Goal: Find specific page/section: Find specific page/section

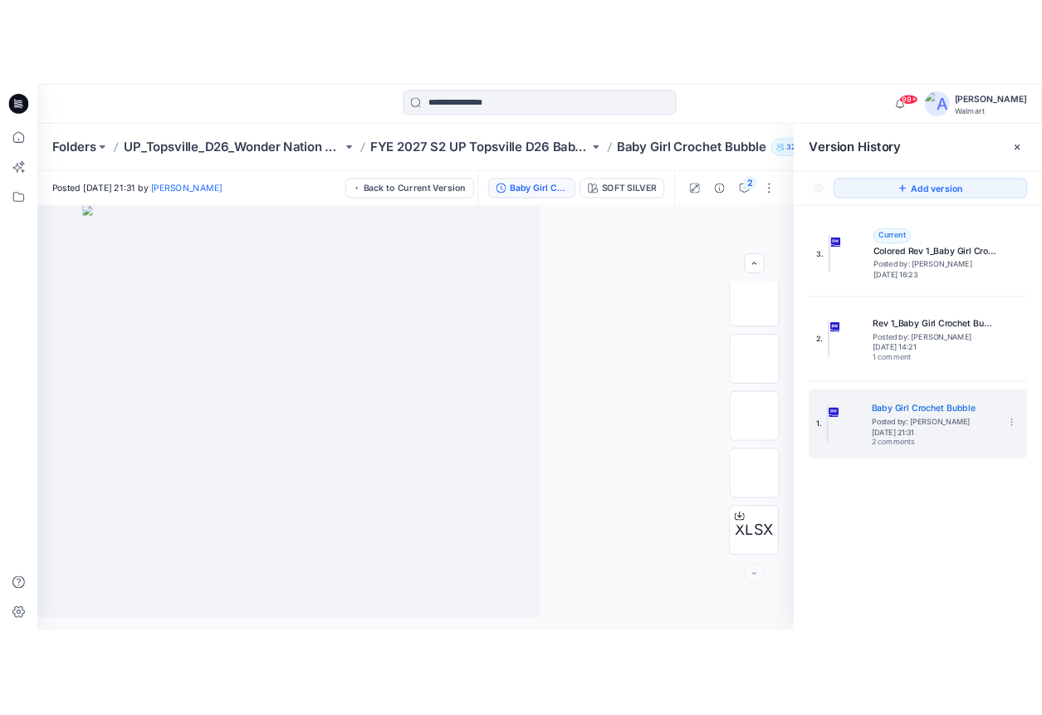
scroll to position [176, 0]
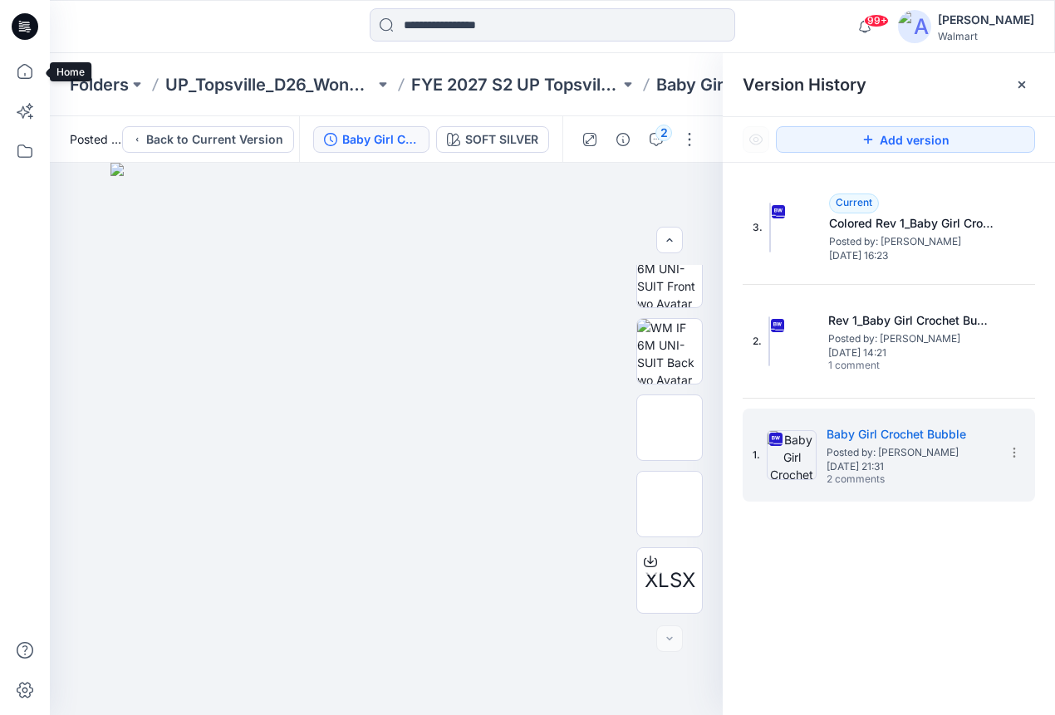
drag, startPoint x: 26, startPoint y: 76, endPoint x: 48, endPoint y: 77, distance: 22.5
click at [26, 76] on icon at bounding box center [25, 71] width 37 height 37
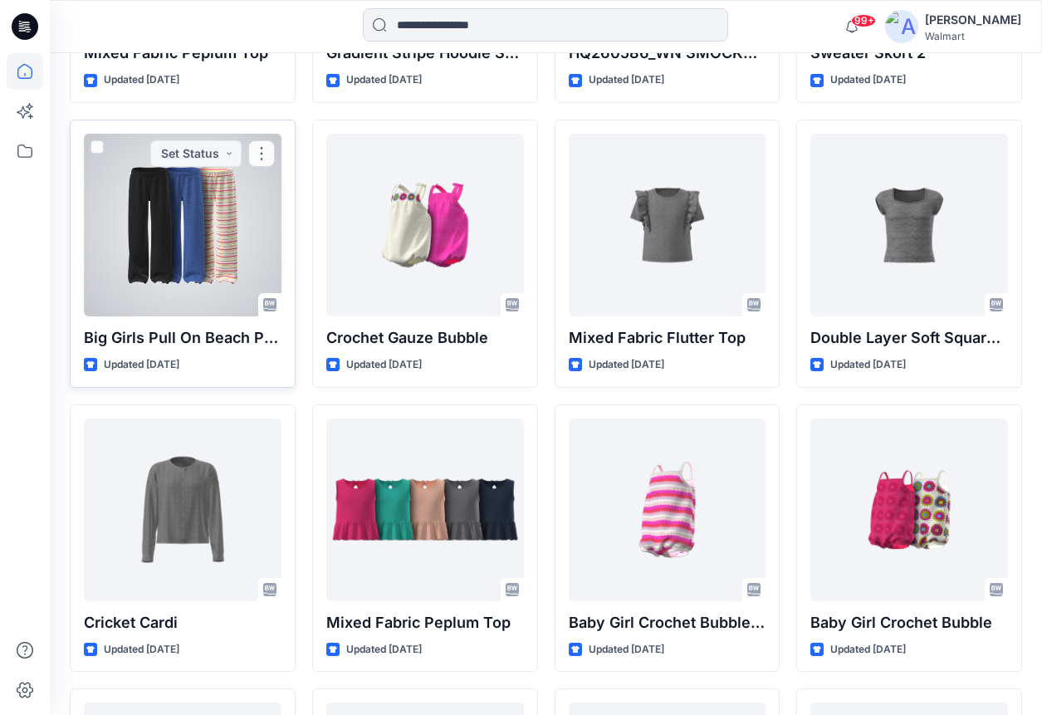
scroll to position [3275, 0]
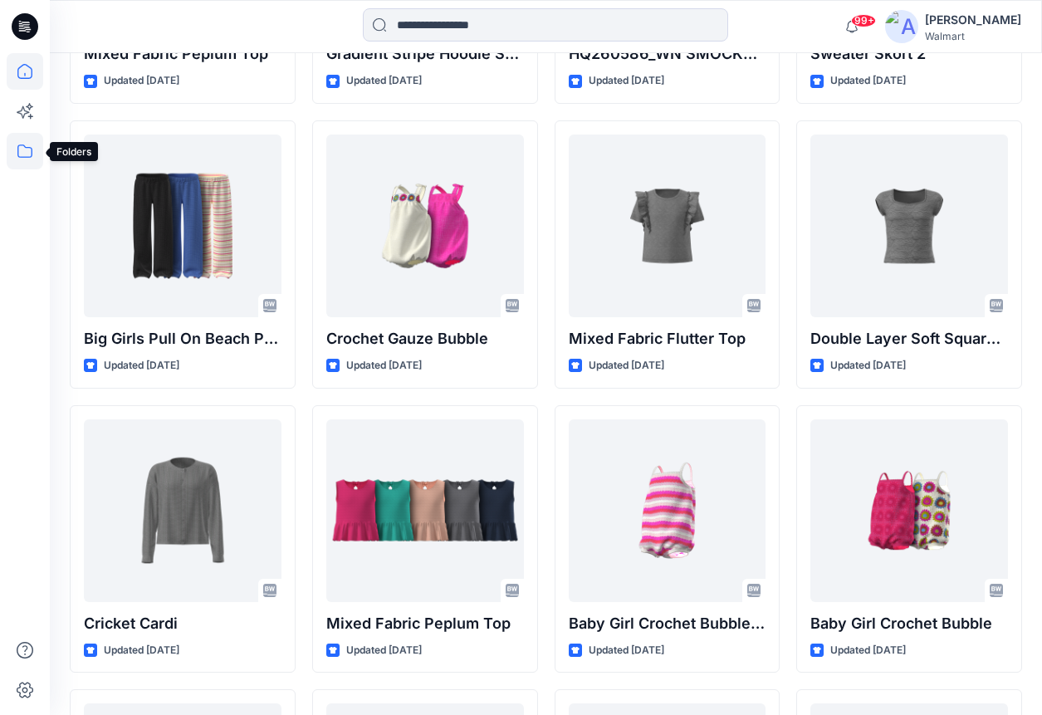
click at [24, 151] on icon at bounding box center [25, 151] width 37 height 37
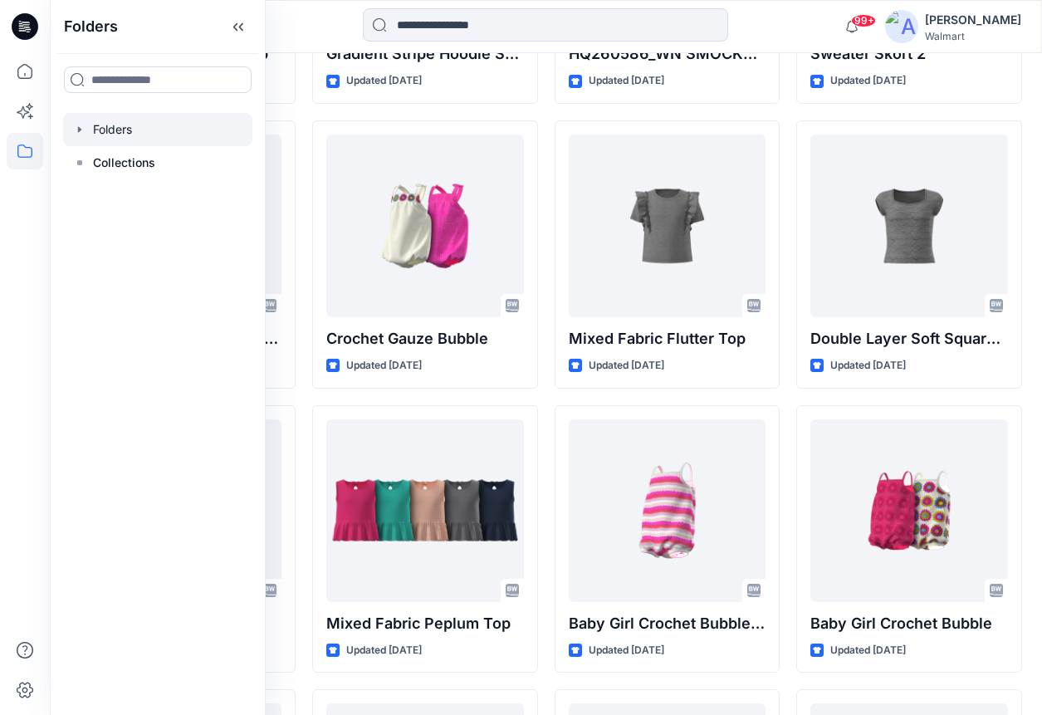
click at [142, 136] on div at bounding box center [157, 129] width 189 height 33
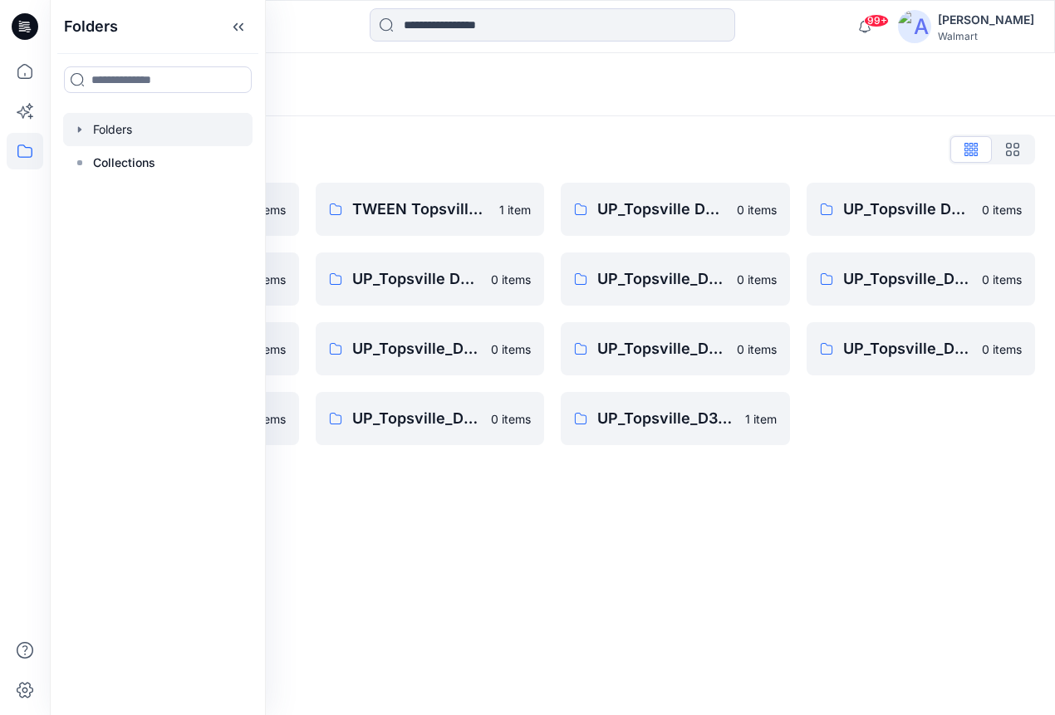
click at [81, 125] on icon "button" at bounding box center [79, 129] width 13 height 13
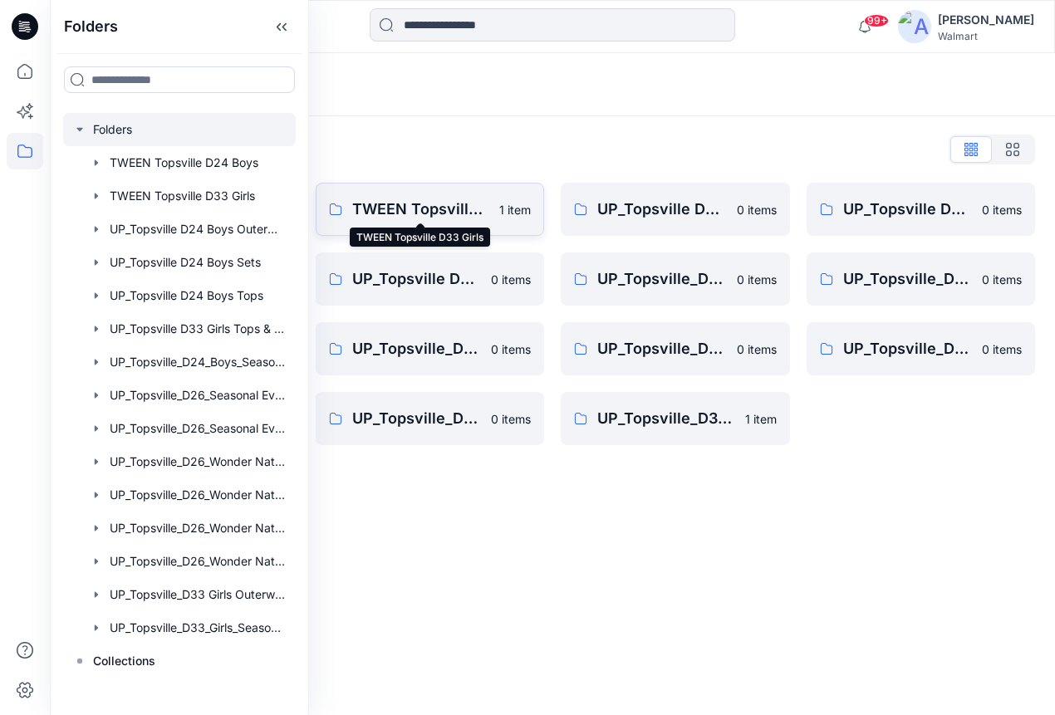
click at [423, 208] on p "TWEEN Topsville D33 Girls" at bounding box center [421, 209] width 138 height 23
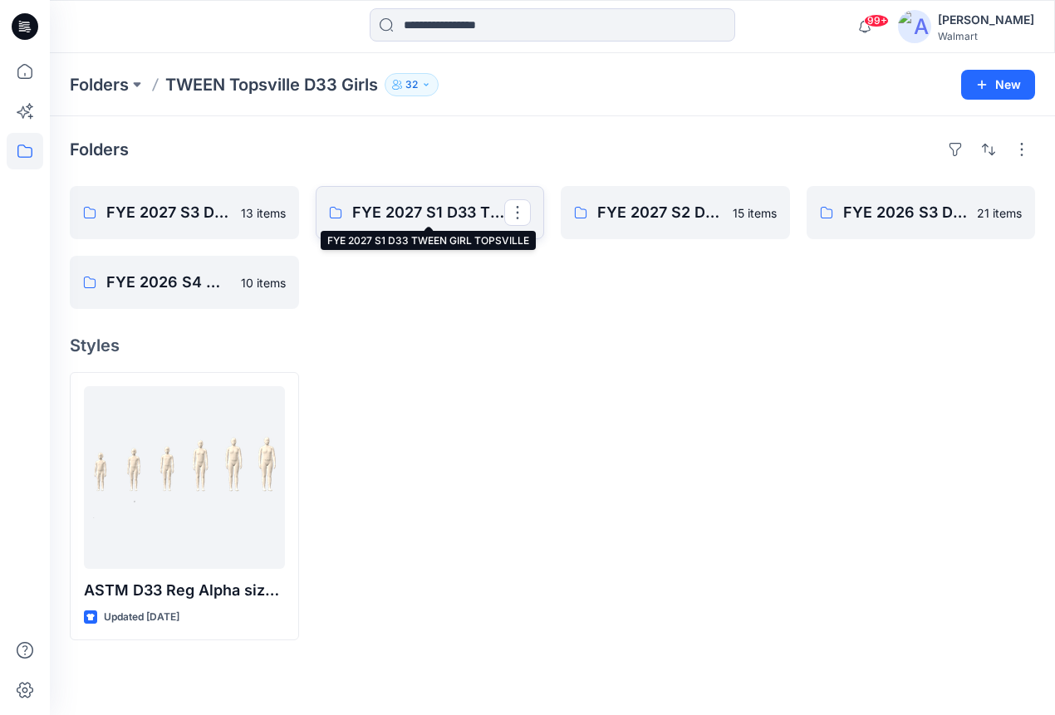
click at [424, 209] on p "FYE 2027 S1 D33 TWEEN GIRL TOPSVILLE" at bounding box center [428, 212] width 153 height 23
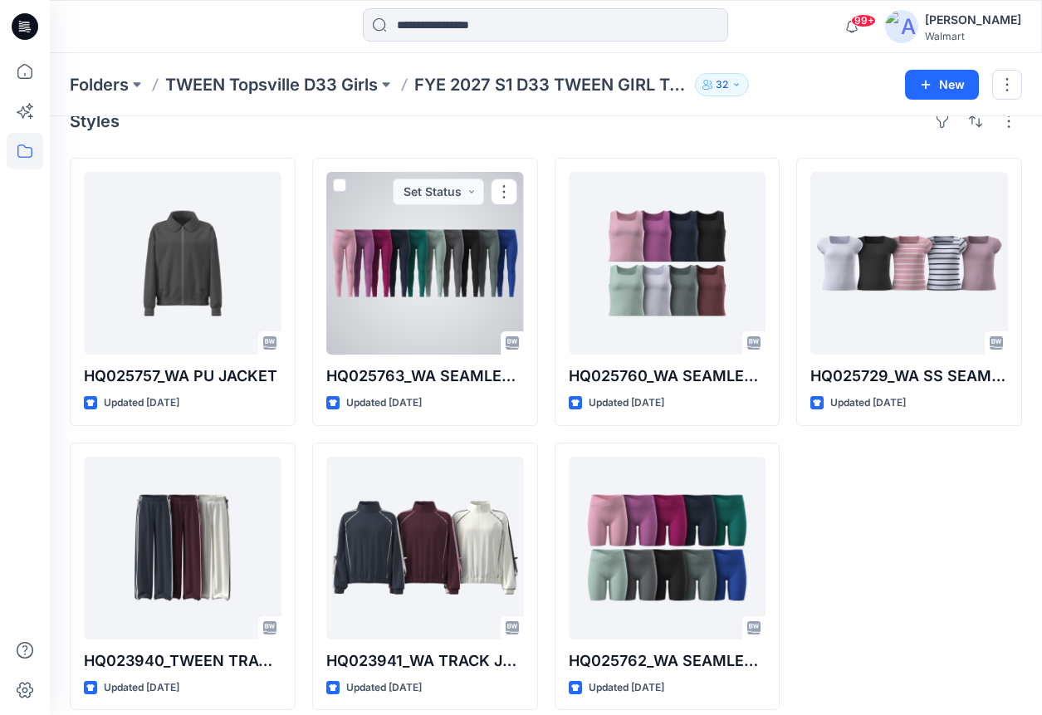
scroll to position [43, 0]
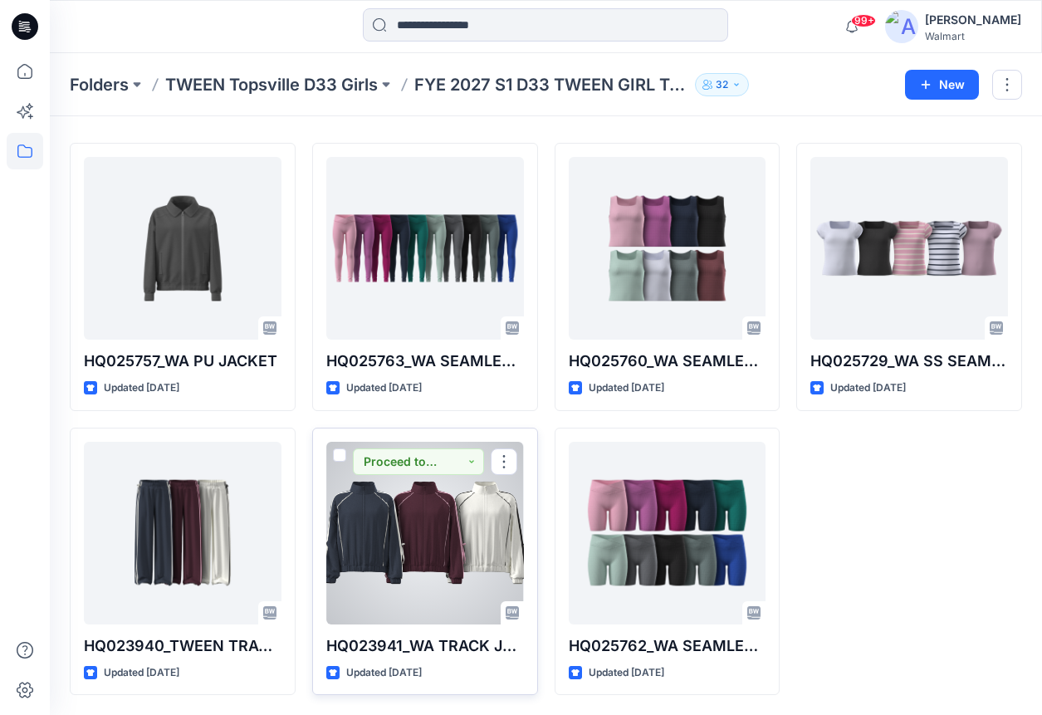
click at [464, 534] on div at bounding box center [425, 533] width 198 height 183
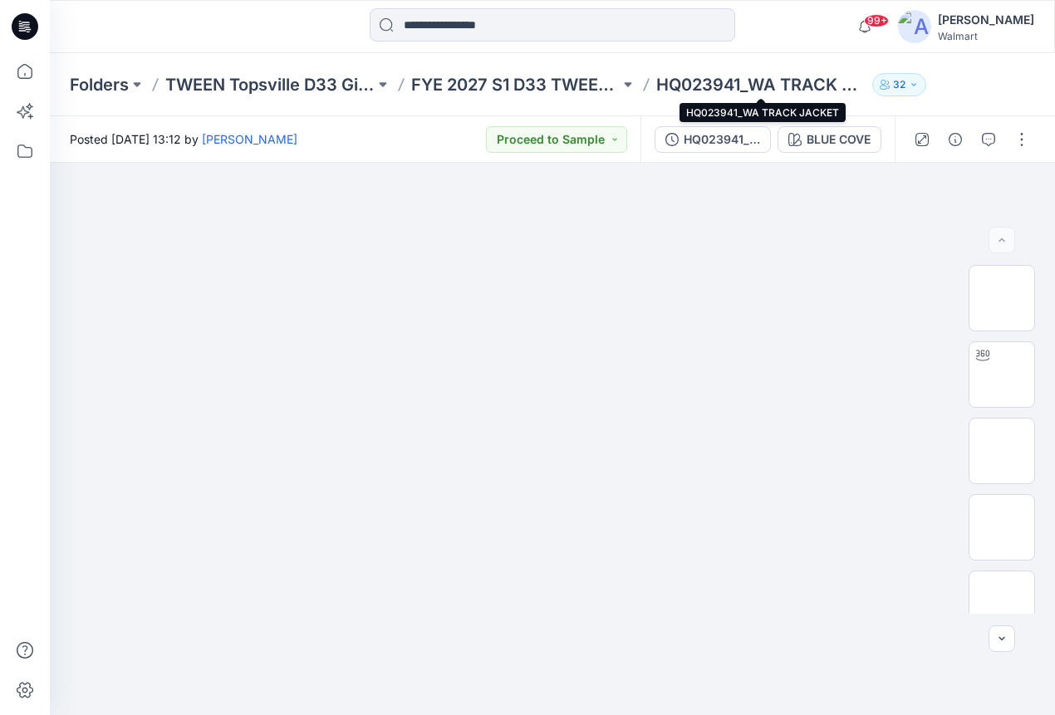
click at [692, 82] on p "HQ023941_WA TRACK JACKET" at bounding box center [760, 84] width 209 height 23
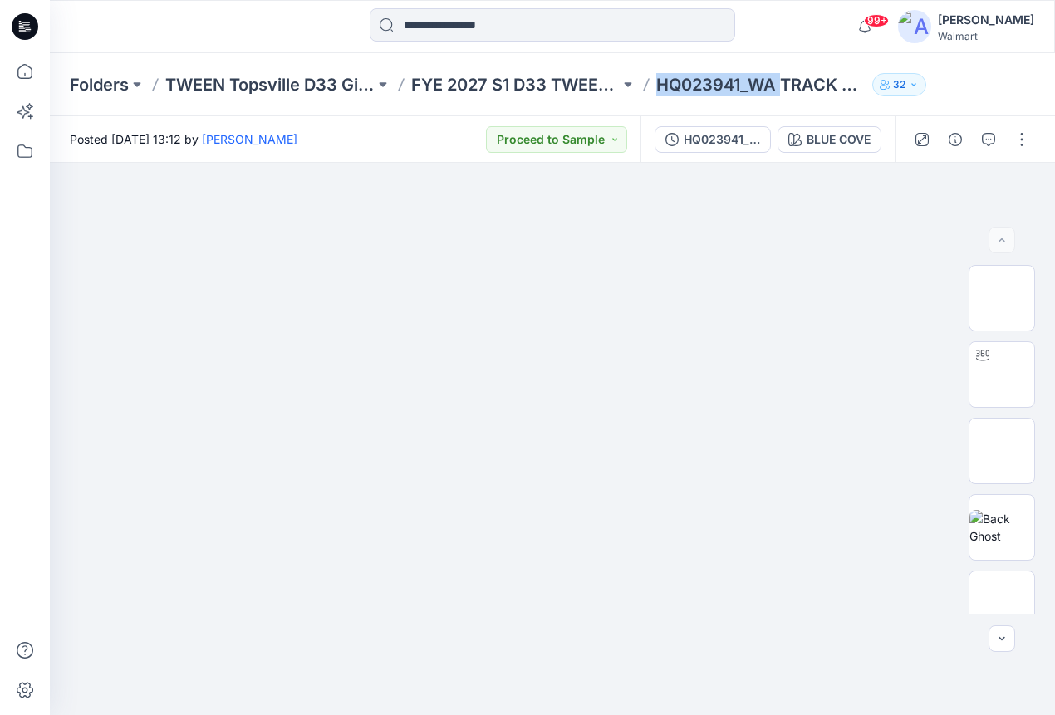
click at [665, 85] on p "HQ023941_WA TRACK JACKET" at bounding box center [760, 84] width 209 height 23
drag, startPoint x: 660, startPoint y: 89, endPoint x: 875, endPoint y: 81, distance: 215.3
click at [875, 81] on div "Folders TWEEN Topsville D33 Girls FYE 2027 S1 D33 TWEEN GIRL TOPSVILLE HQ023941…" at bounding box center [488, 84] width 836 height 23
copy div "HQ023941_WA TRACK JACKET 32"
click at [710, 76] on p "HQ023941_WA TRACK JACKET" at bounding box center [760, 84] width 209 height 23
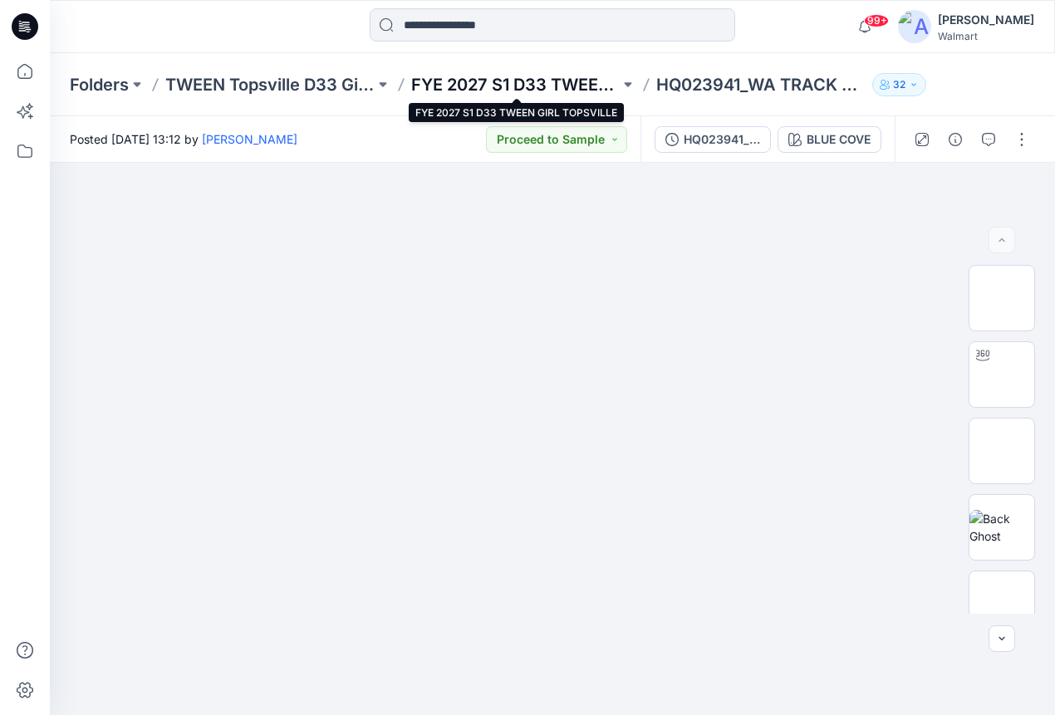
click at [552, 82] on p "FYE 2027 S1 D33 TWEEN GIRL TOPSVILLE" at bounding box center [515, 84] width 209 height 23
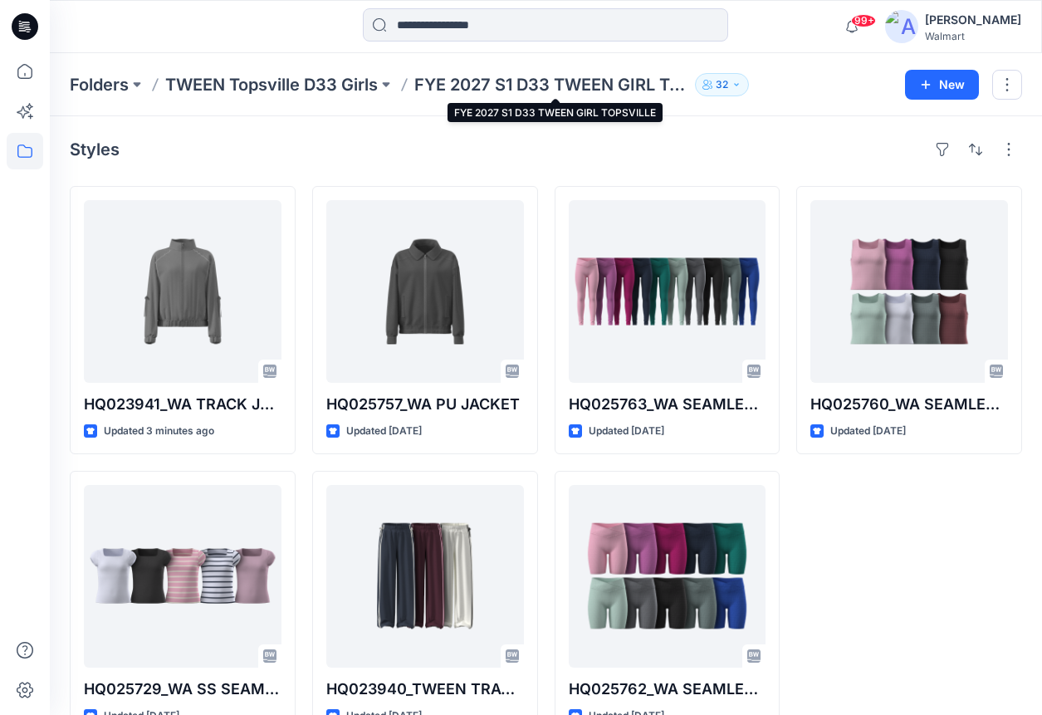
click at [542, 82] on p "FYE 2027 S1 D33 TWEEN GIRL TOPSVILLE" at bounding box center [551, 84] width 274 height 23
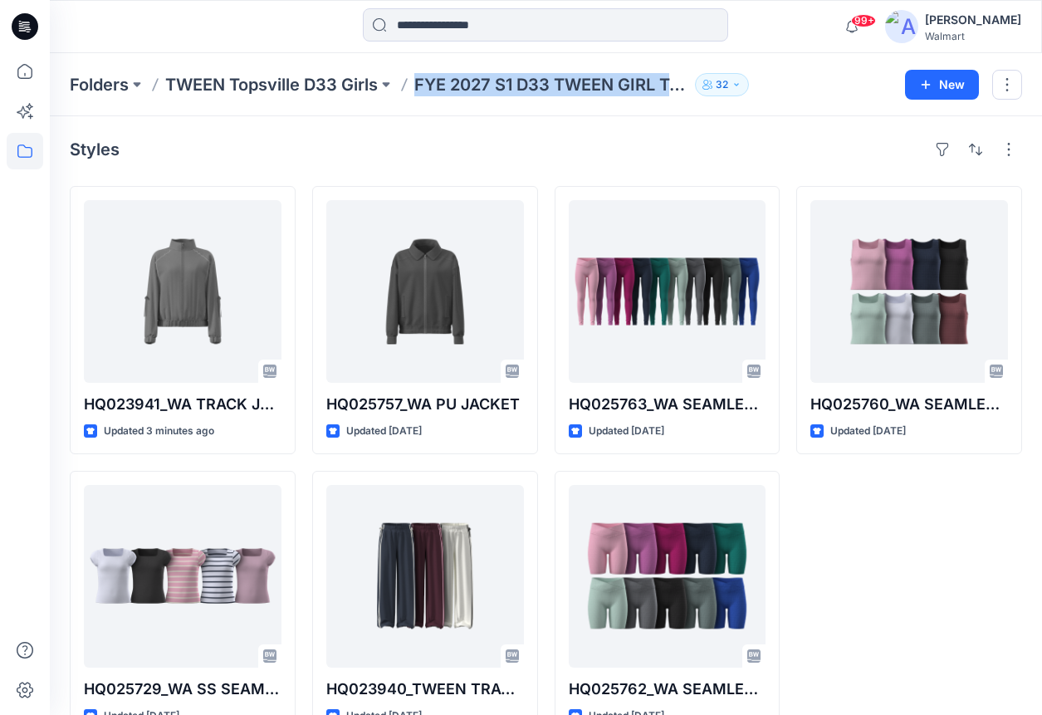
click at [542, 82] on p "FYE 2027 S1 D33 TWEEN GIRL TOPSVILLE" at bounding box center [551, 84] width 274 height 23
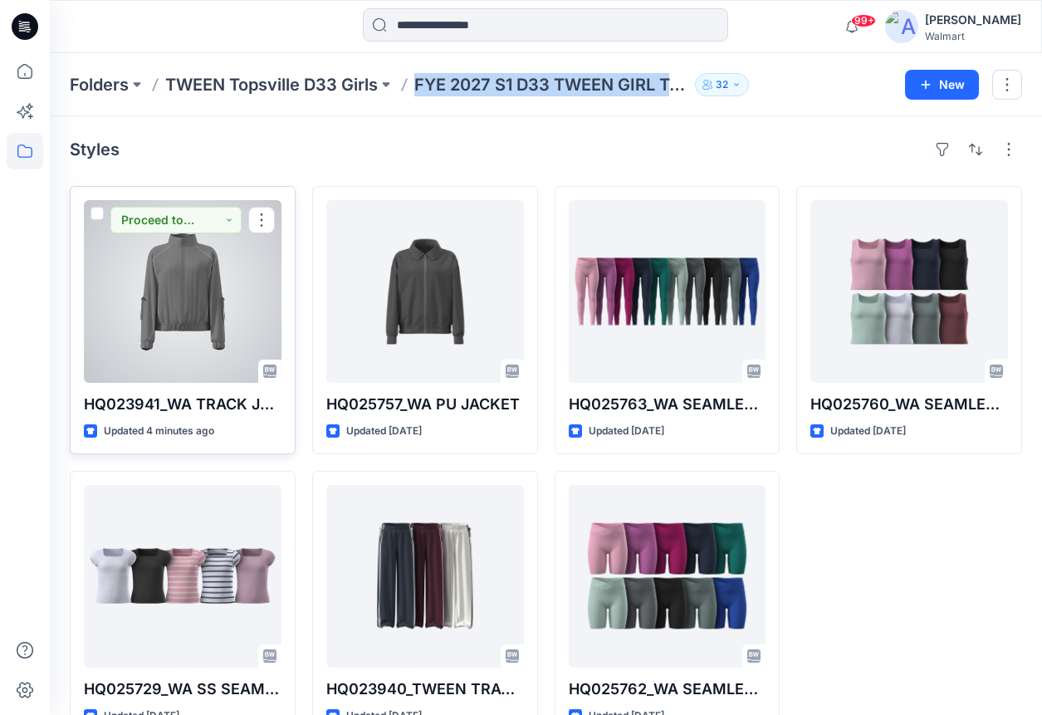
click at [257, 309] on div at bounding box center [183, 291] width 198 height 183
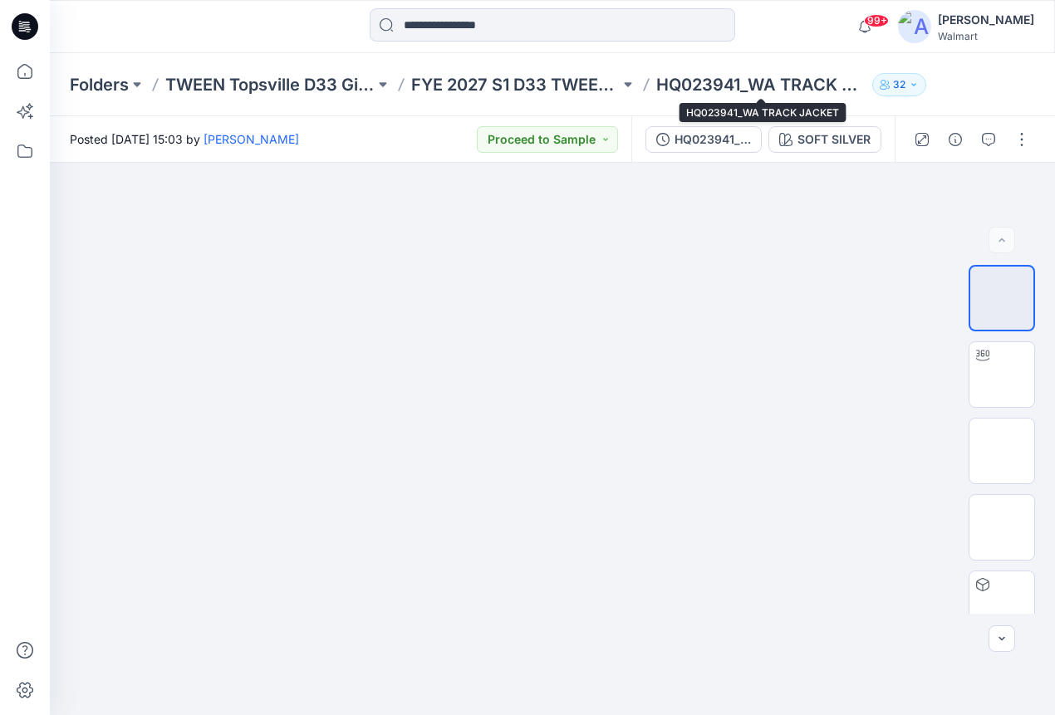
click at [702, 82] on p "HQ023941_WA TRACK JACKET" at bounding box center [760, 84] width 209 height 23
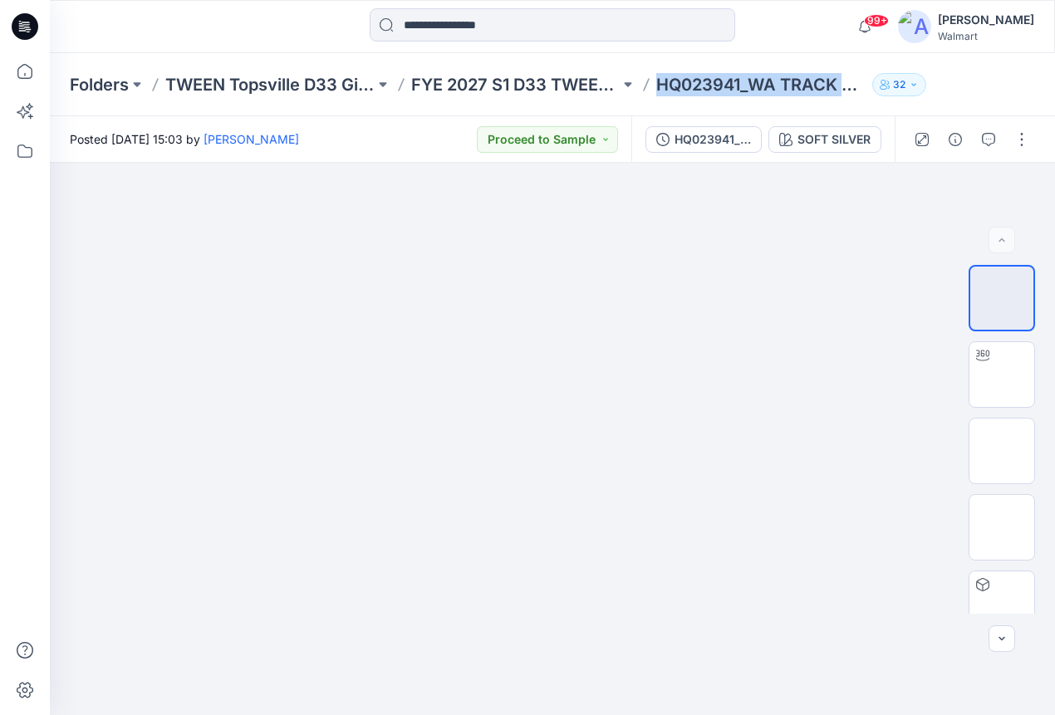
click at [702, 82] on p "HQ023941_WA TRACK JACKET" at bounding box center [760, 84] width 209 height 23
copy div "HQ023941_WA TRACK JACKET 32"
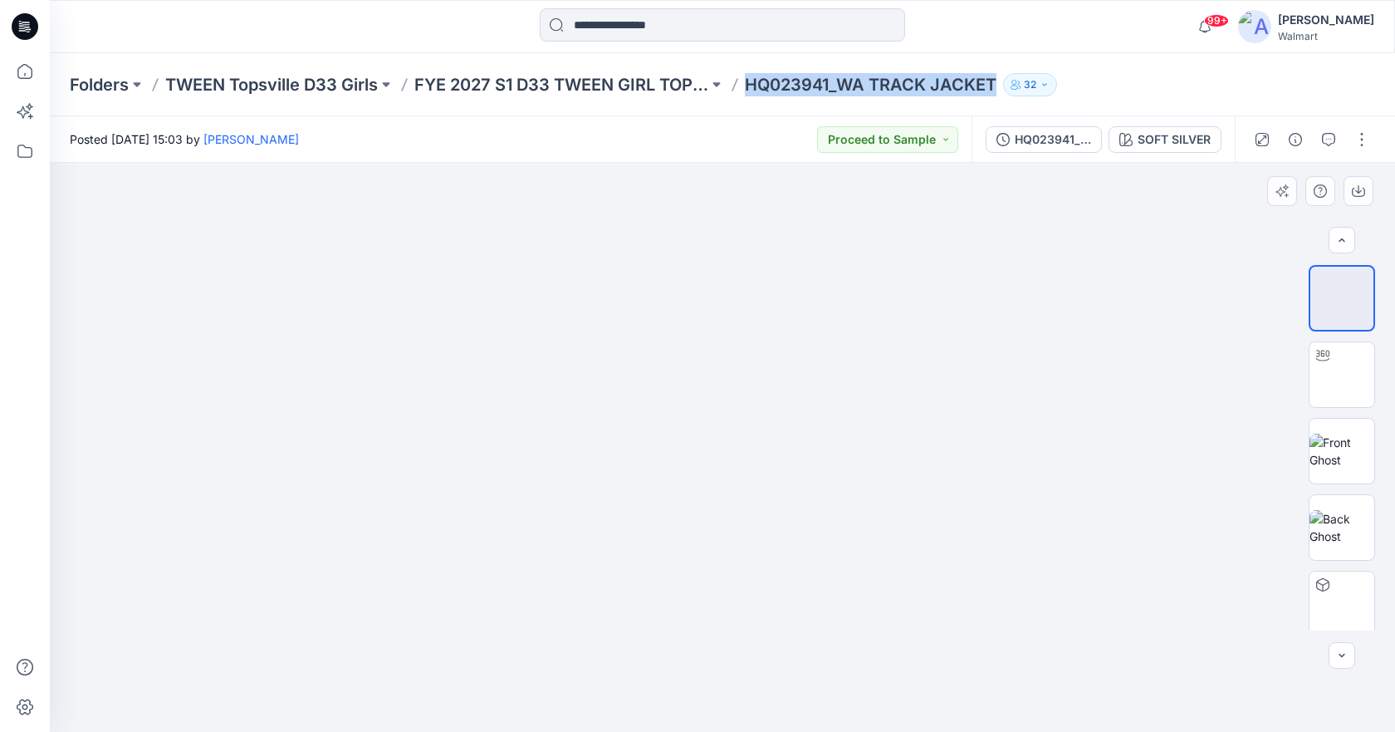
scroll to position [7, 0]
